Goal: Task Accomplishment & Management: Manage account settings

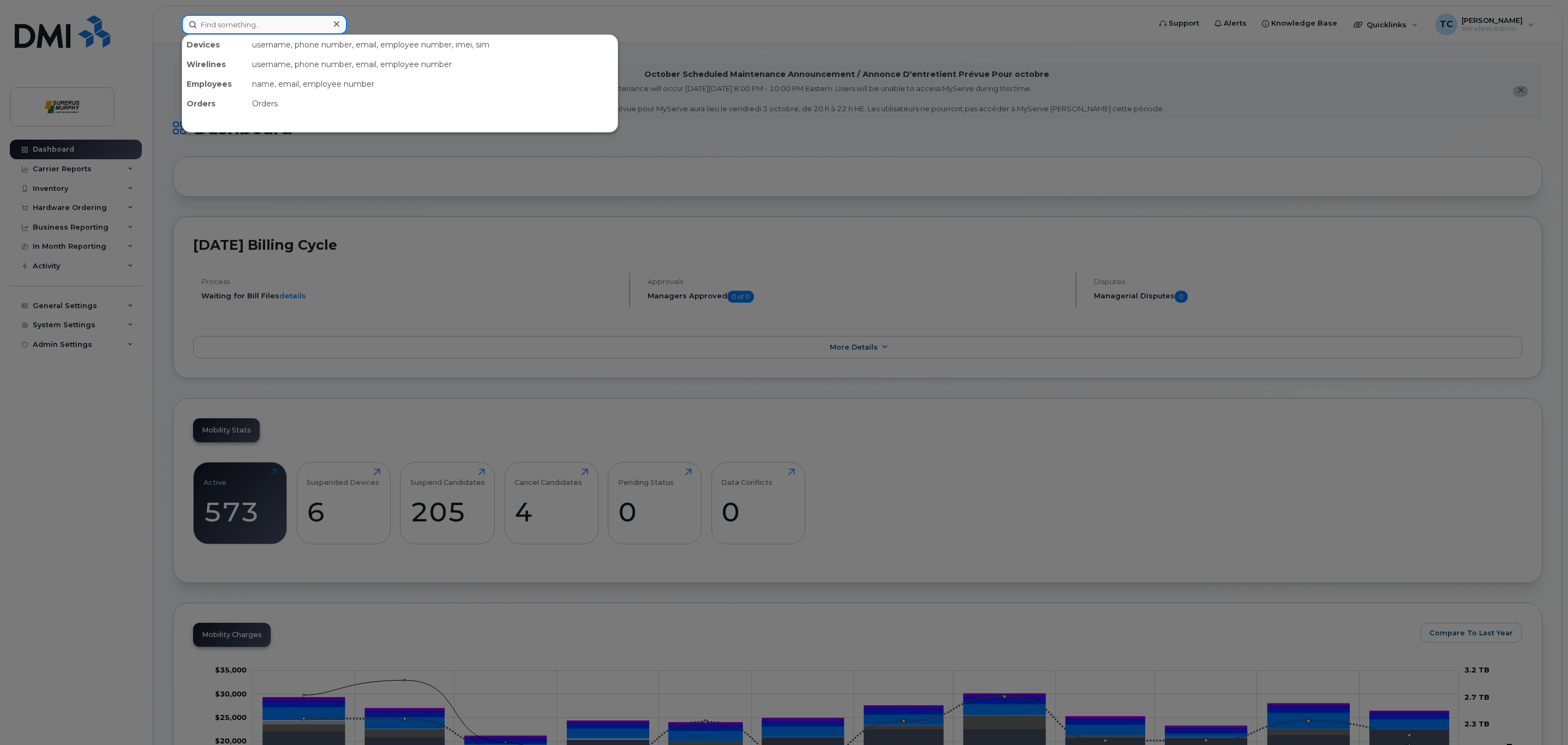
click at [240, 20] on input at bounding box center [264, 24] width 165 height 19
type input "Leul"
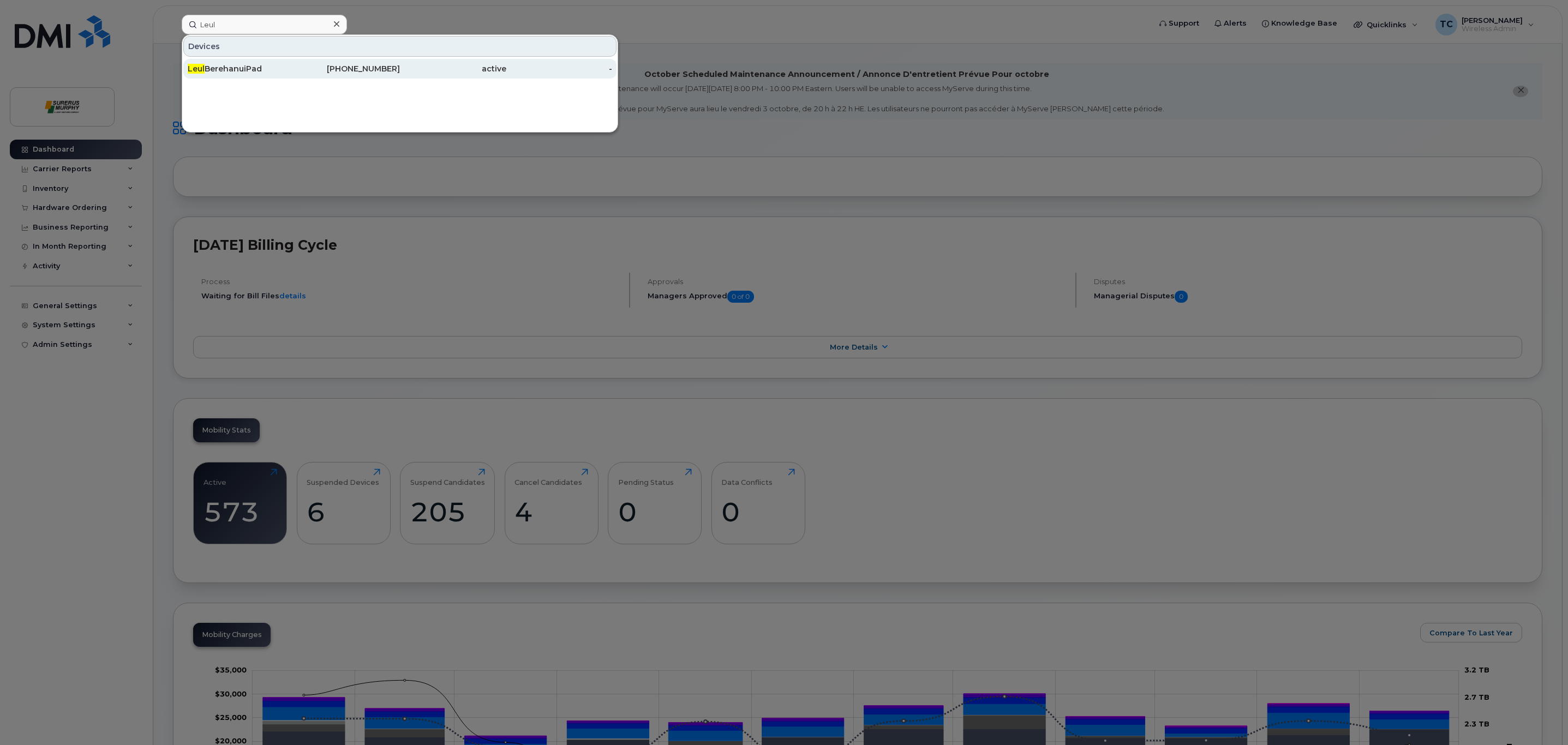
click at [222, 69] on div "Leul BerehanuiPad" at bounding box center [240, 68] width 106 height 11
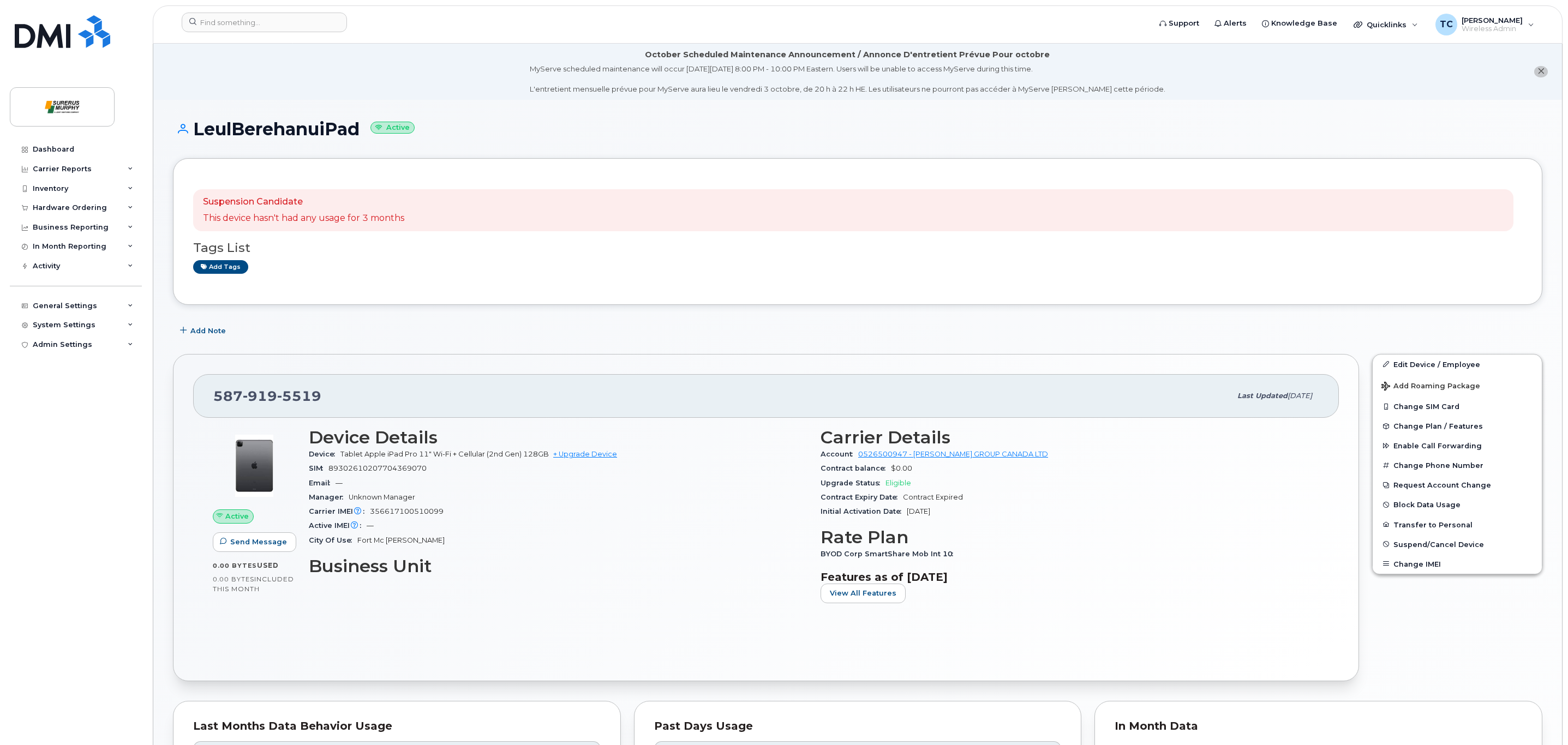
click at [870, 358] on div "[PHONE_NUMBER] Last updated [DATE] Active Send Message 0.00 Bytes  used 0.00 By…" at bounding box center [766, 517] width 1186 height 327
click at [1422, 547] on span "Suspend/Cancel Device" at bounding box center [1438, 544] width 90 height 8
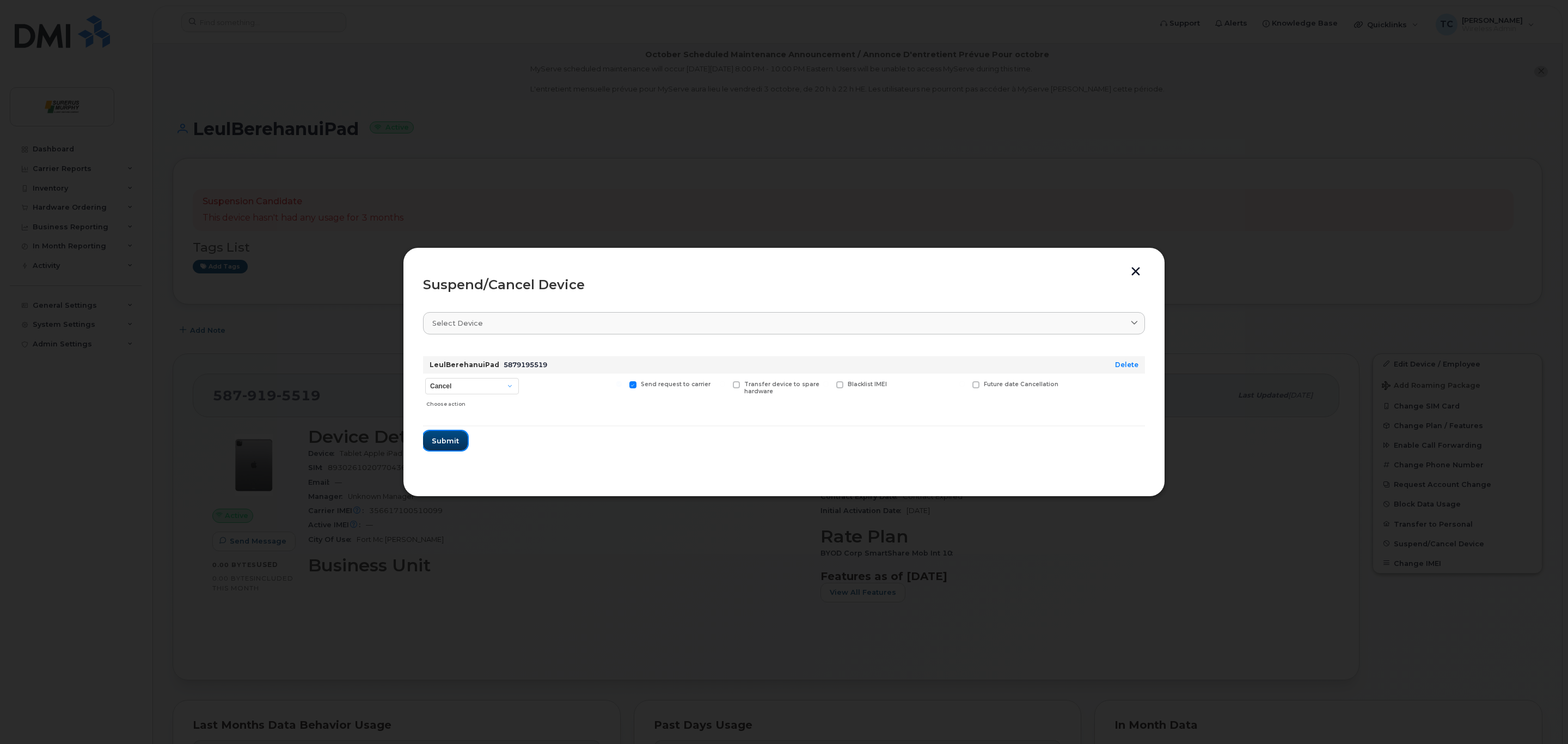
click at [446, 444] on span "Submit" at bounding box center [446, 441] width 27 height 10
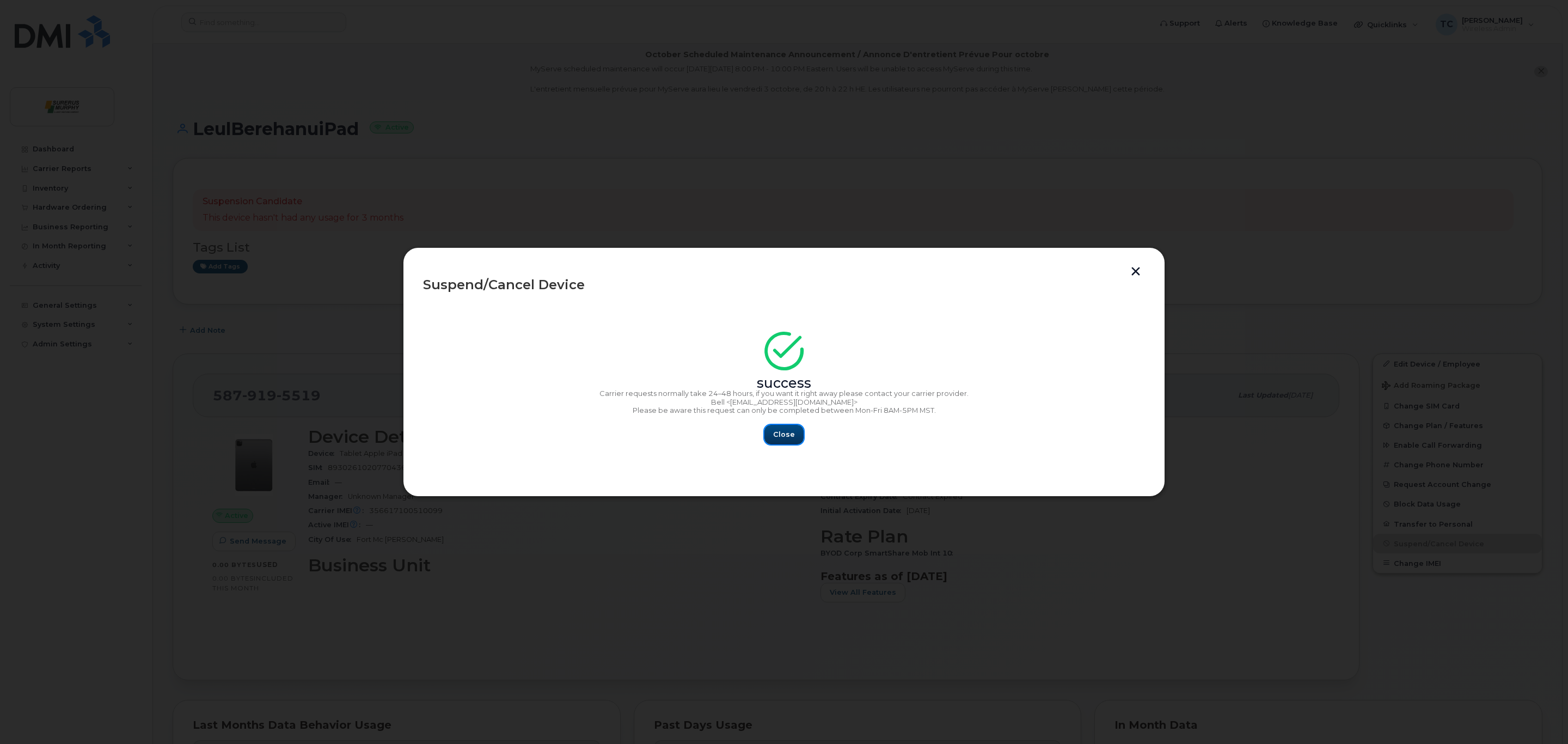
click at [792, 437] on span "Close" at bounding box center [784, 434] width 21 height 10
